Goal: Task Accomplishment & Management: Manage account settings

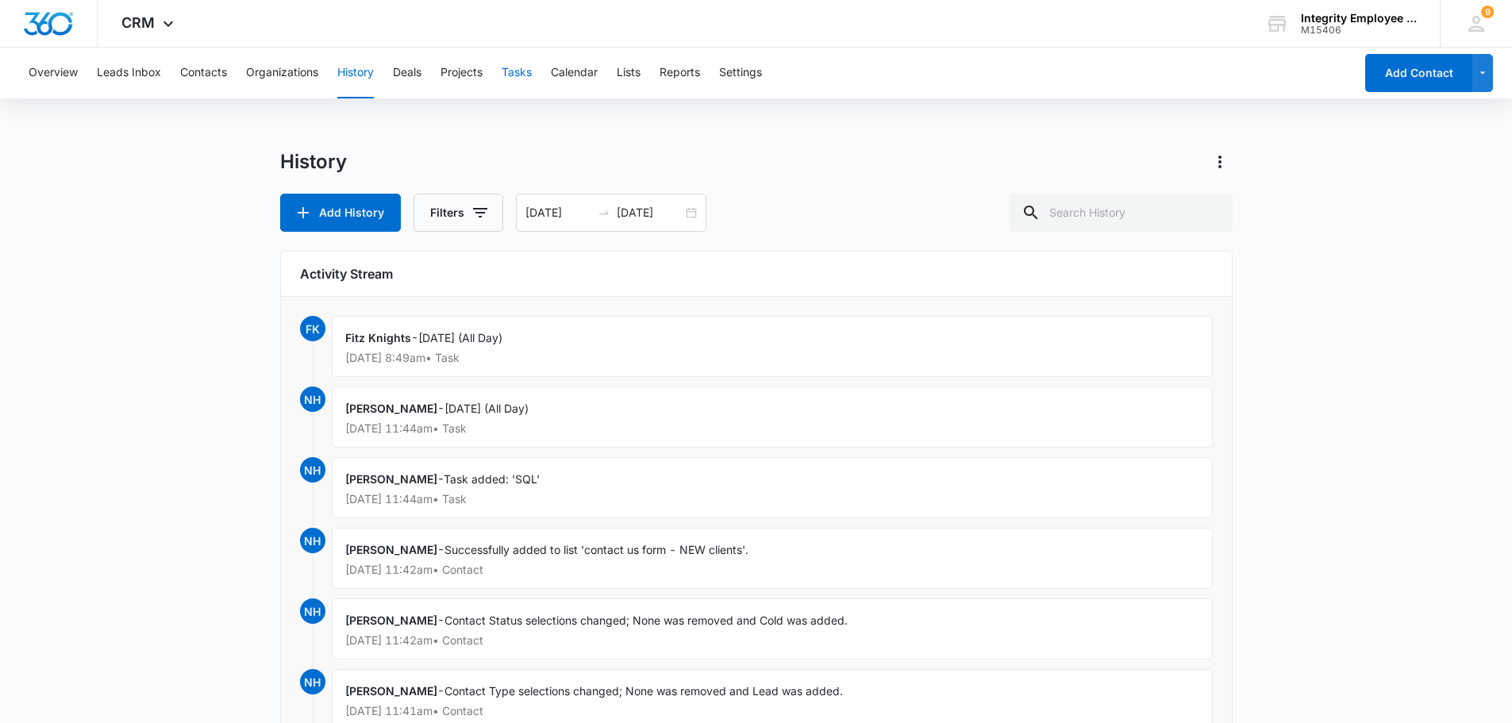
click at [519, 75] on button "Tasks" at bounding box center [517, 73] width 30 height 51
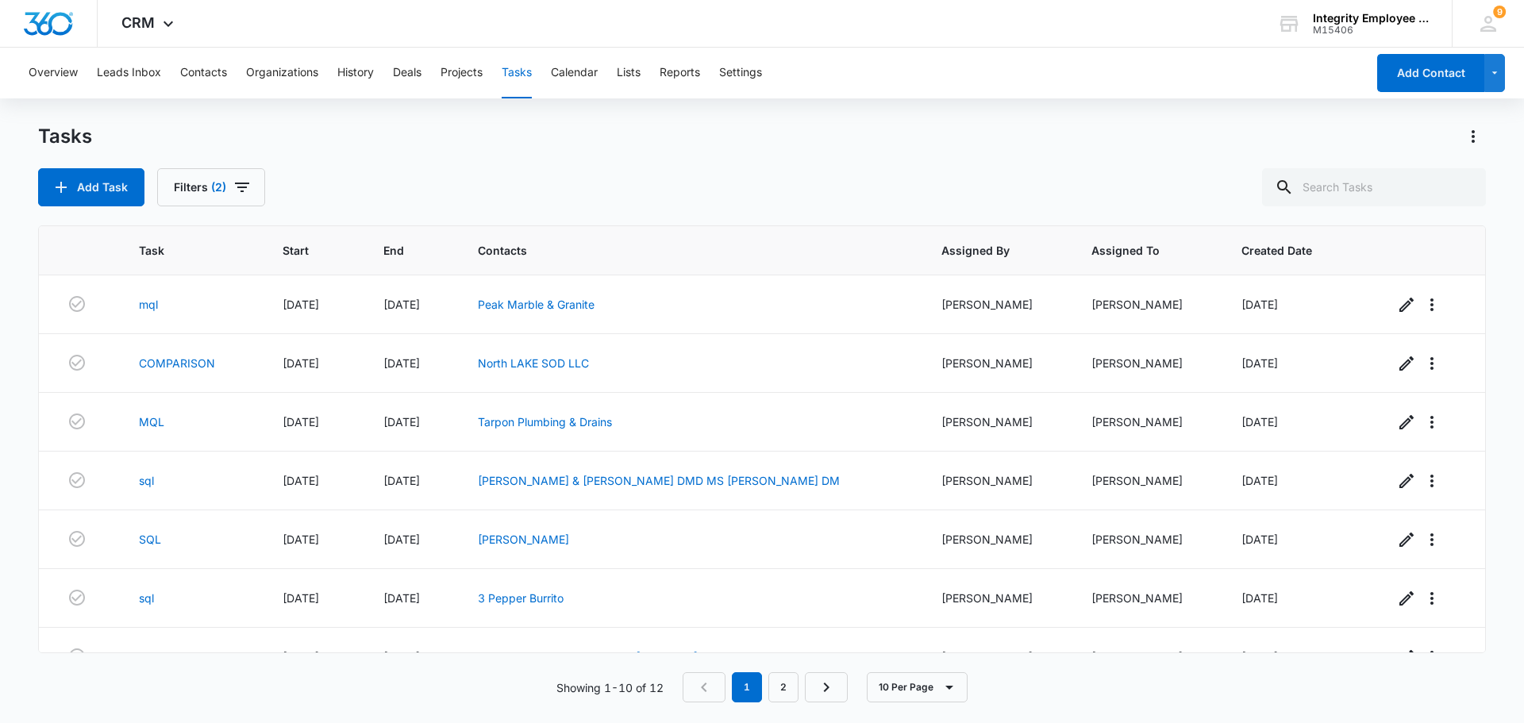
click at [381, 75] on div "Overview Leads Inbox Contacts Organizations History Deals Projects Tasks Calend…" at bounding box center [692, 73] width 1347 height 51
click at [371, 77] on button "History" at bounding box center [355, 73] width 37 height 51
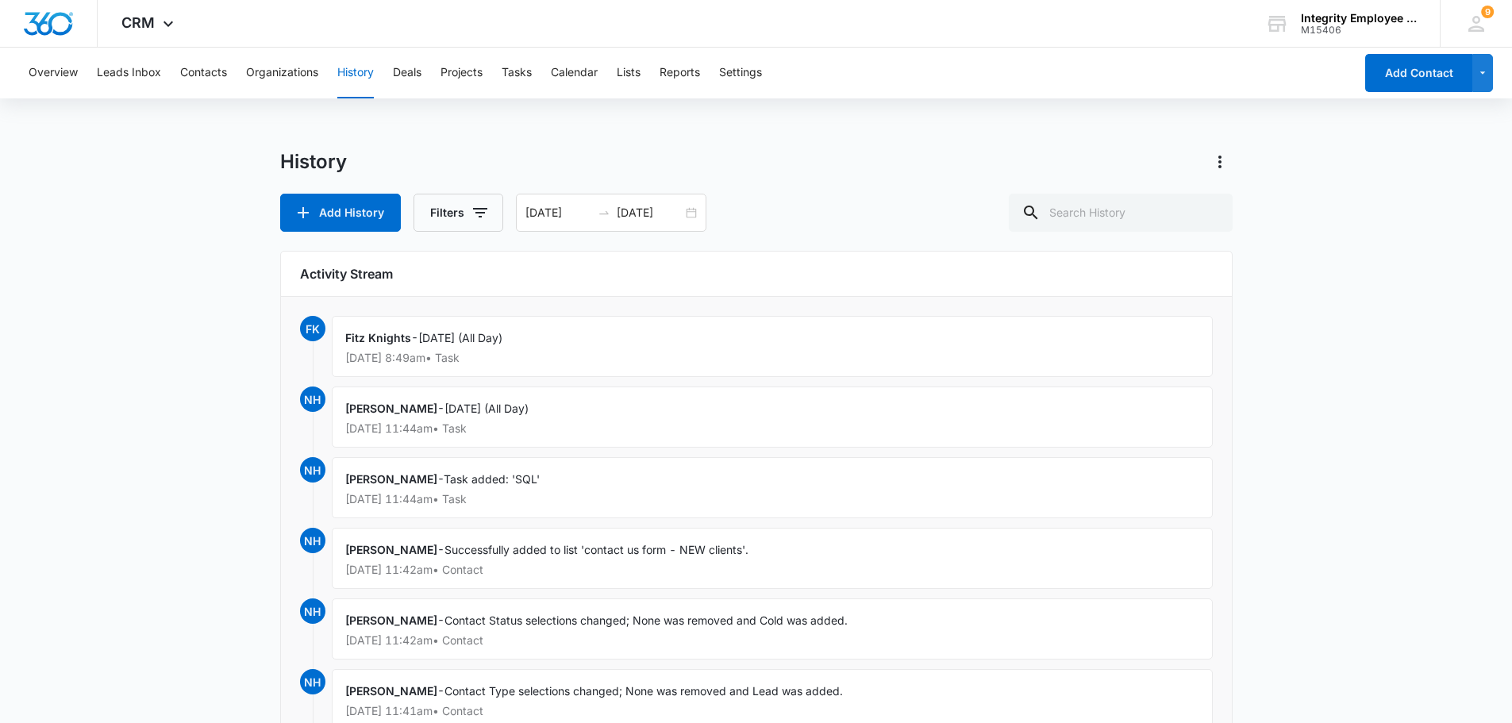
click at [492, 76] on div "Overview Leads Inbox Contacts Organizations History Deals Projects Tasks Calend…" at bounding box center [686, 73] width 1335 height 51
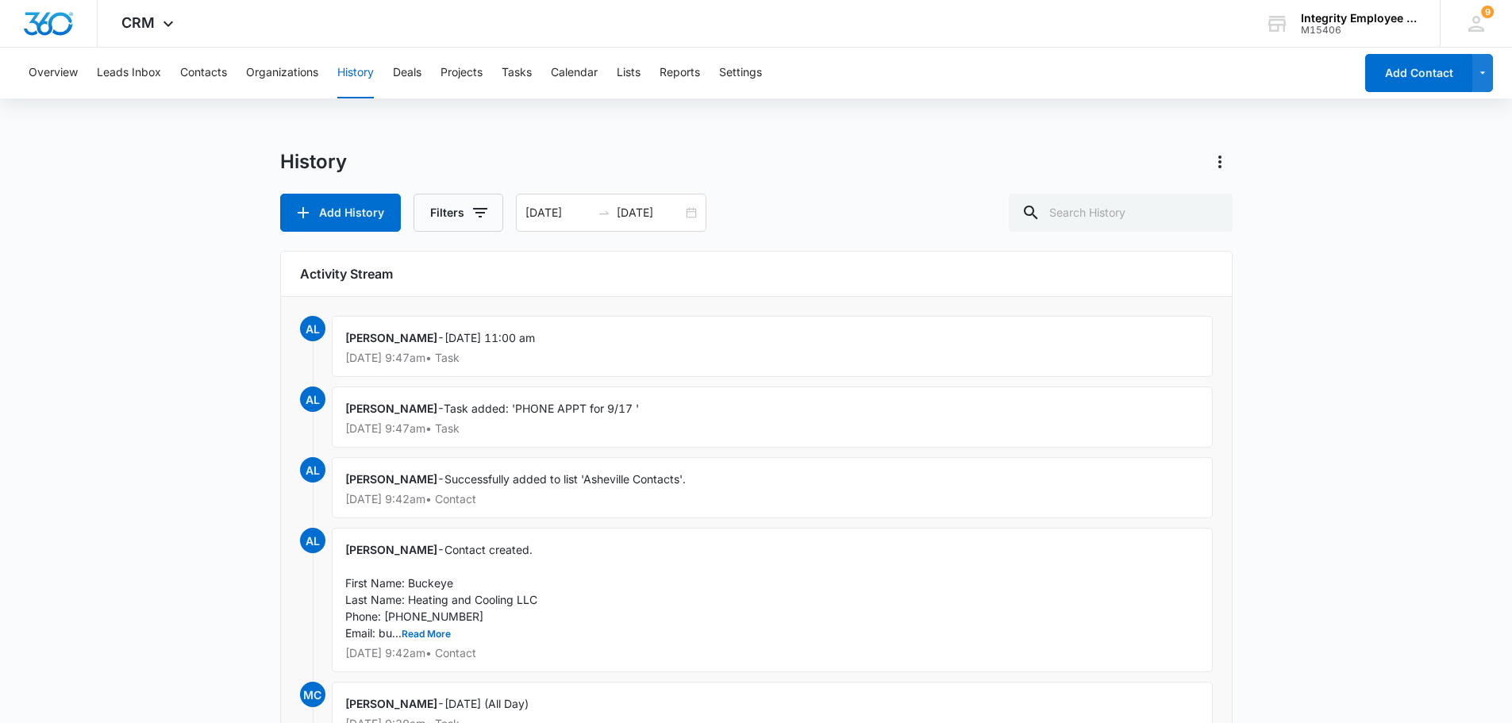
click at [503, 76] on div "Overview Leads Inbox Contacts Organizations History Deals Projects Tasks Calend…" at bounding box center [686, 73] width 1335 height 51
click at [505, 76] on button "Tasks" at bounding box center [517, 73] width 30 height 51
